Goal: Information Seeking & Learning: Understand process/instructions

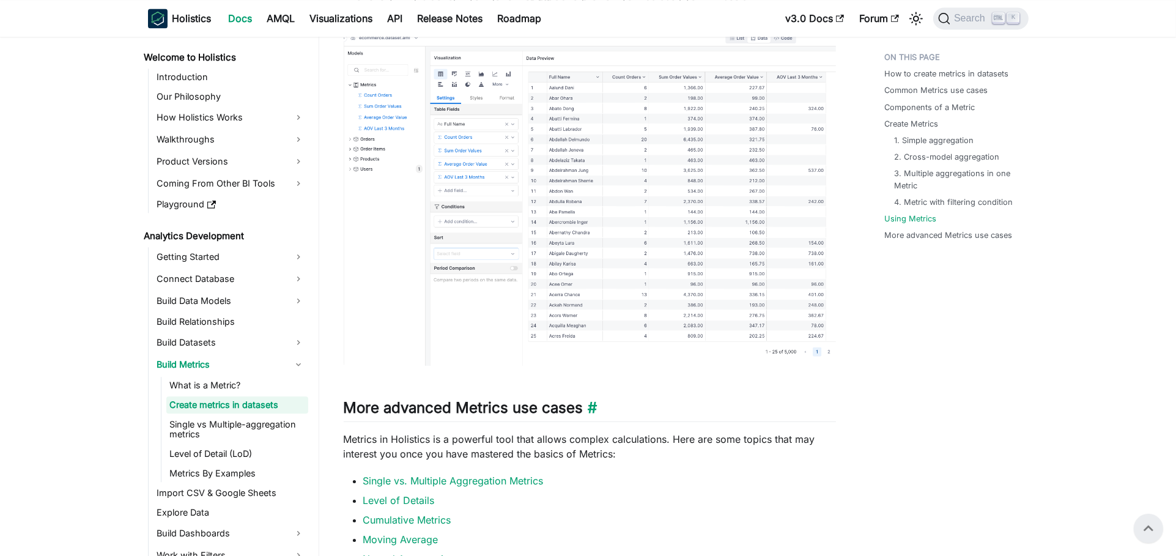
scroll to position [3337, 0]
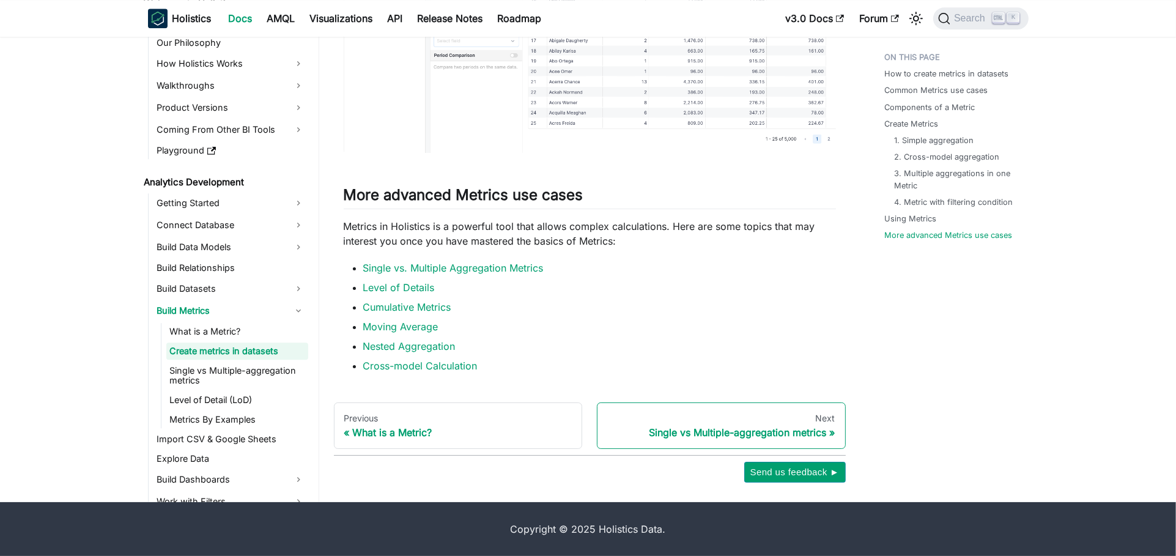
click at [683, 426] on div "Single vs Multiple-aggregation metrics" at bounding box center [721, 432] width 228 height 12
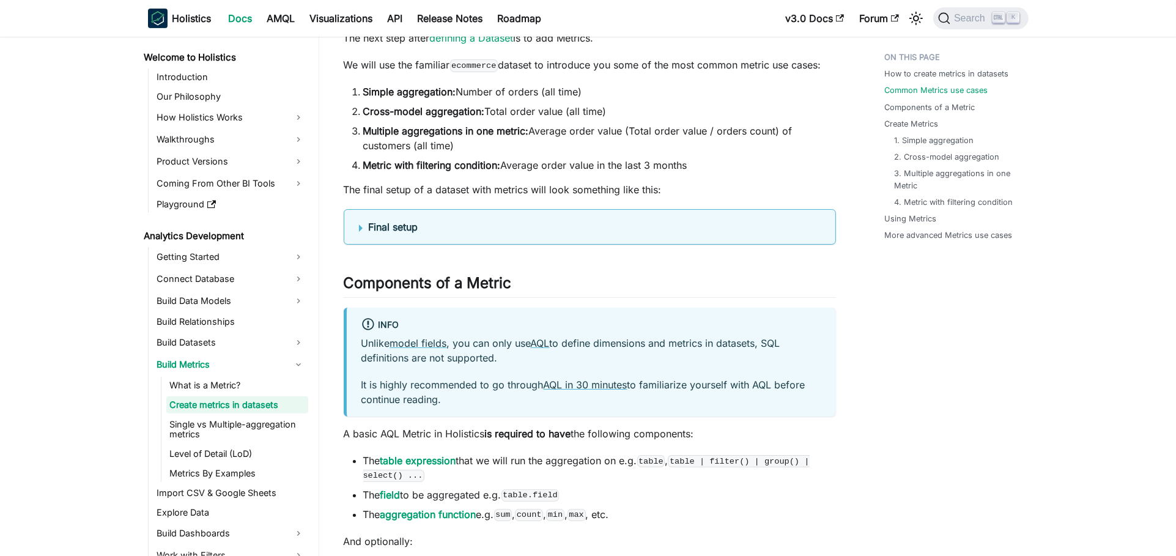
scroll to position [543, 0]
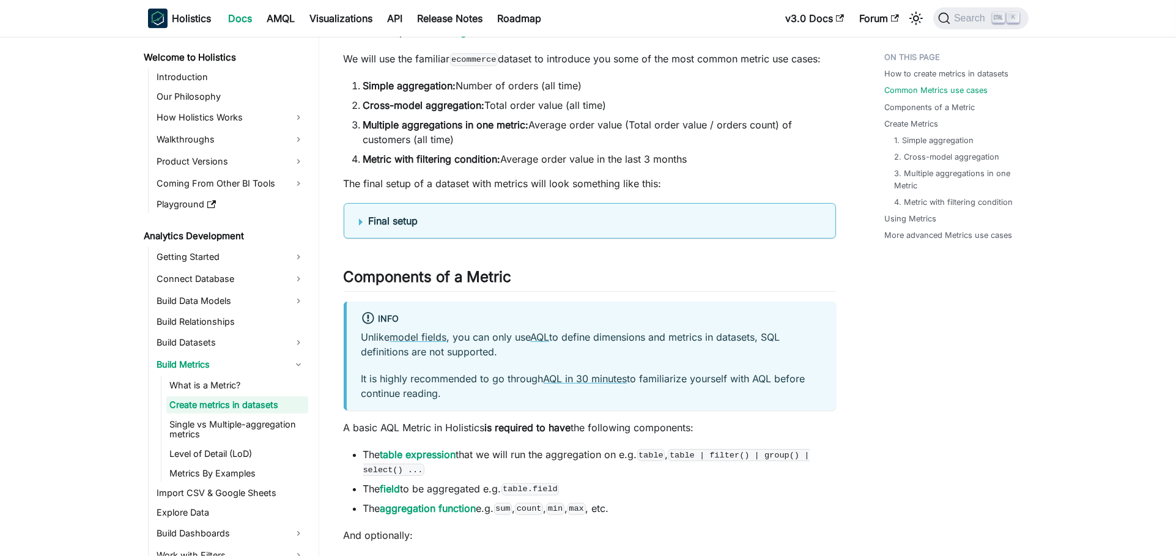
click at [357, 219] on details "Final setup Dataset Definition Dataset ecommerce { label : 'Ecommerce' owner : …" at bounding box center [590, 220] width 492 height 35
click at [359, 219] on summary "Final setup" at bounding box center [590, 220] width 462 height 15
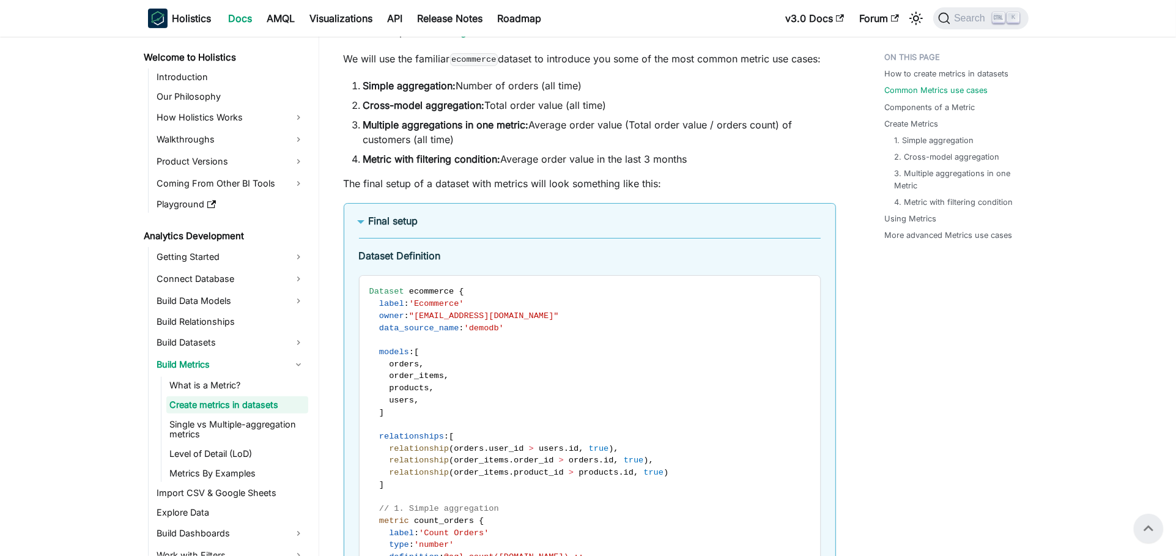
click at [360, 223] on summary "Final setup" at bounding box center [590, 220] width 462 height 15
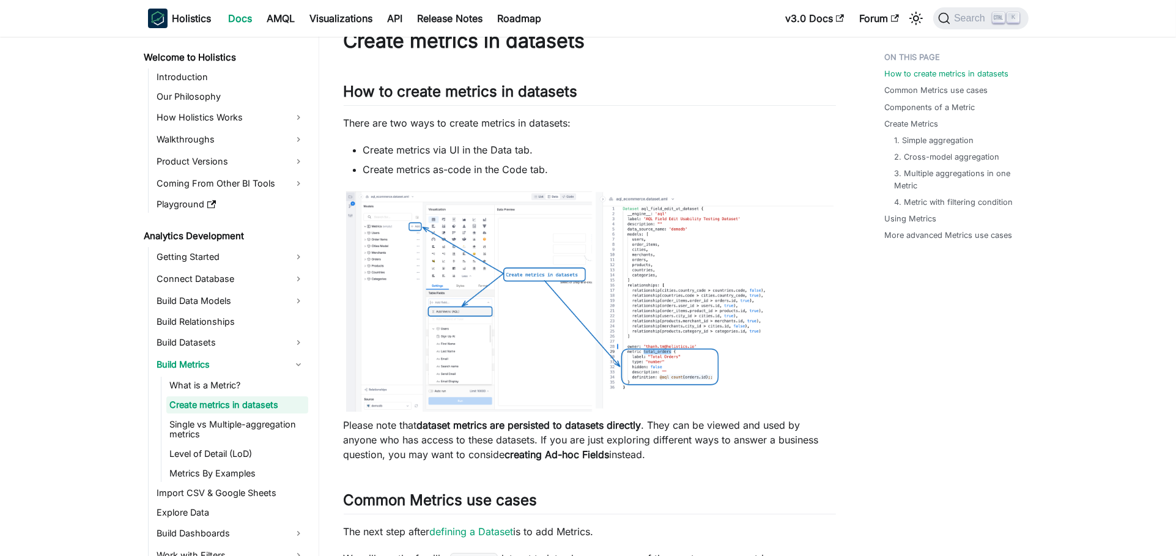
scroll to position [68, 0]
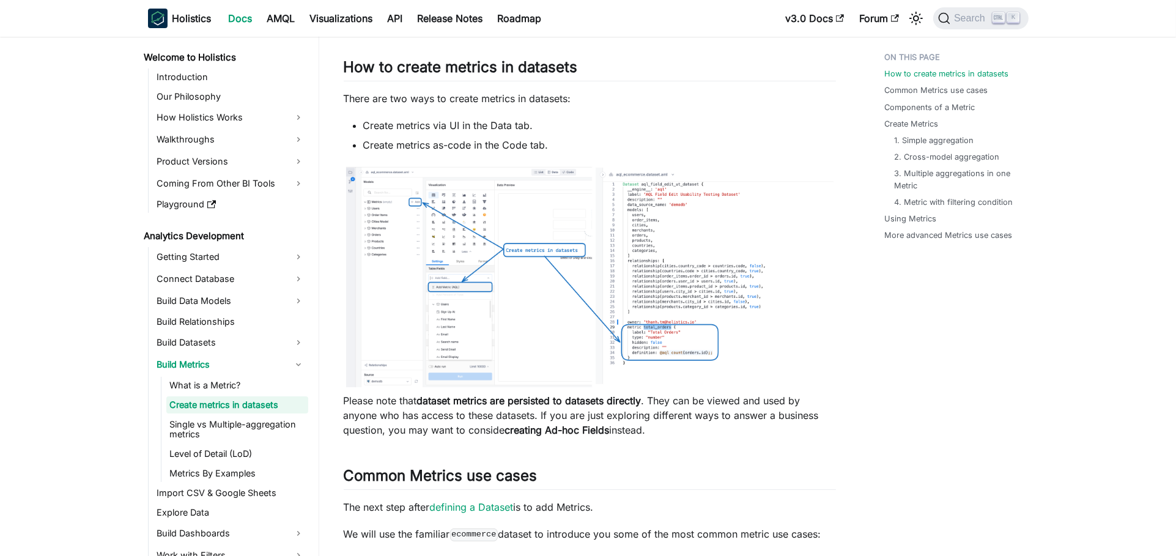
click at [412, 203] on img at bounding box center [590, 277] width 492 height 225
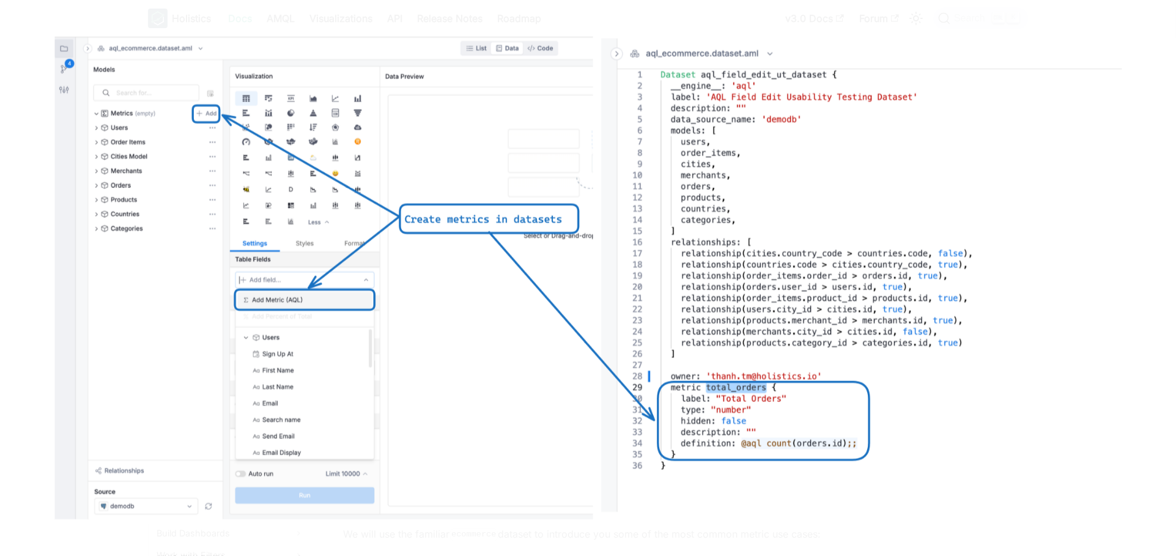
click at [431, 249] on img at bounding box center [588, 278] width 1078 height 492
